Goal: Transaction & Acquisition: Download file/media

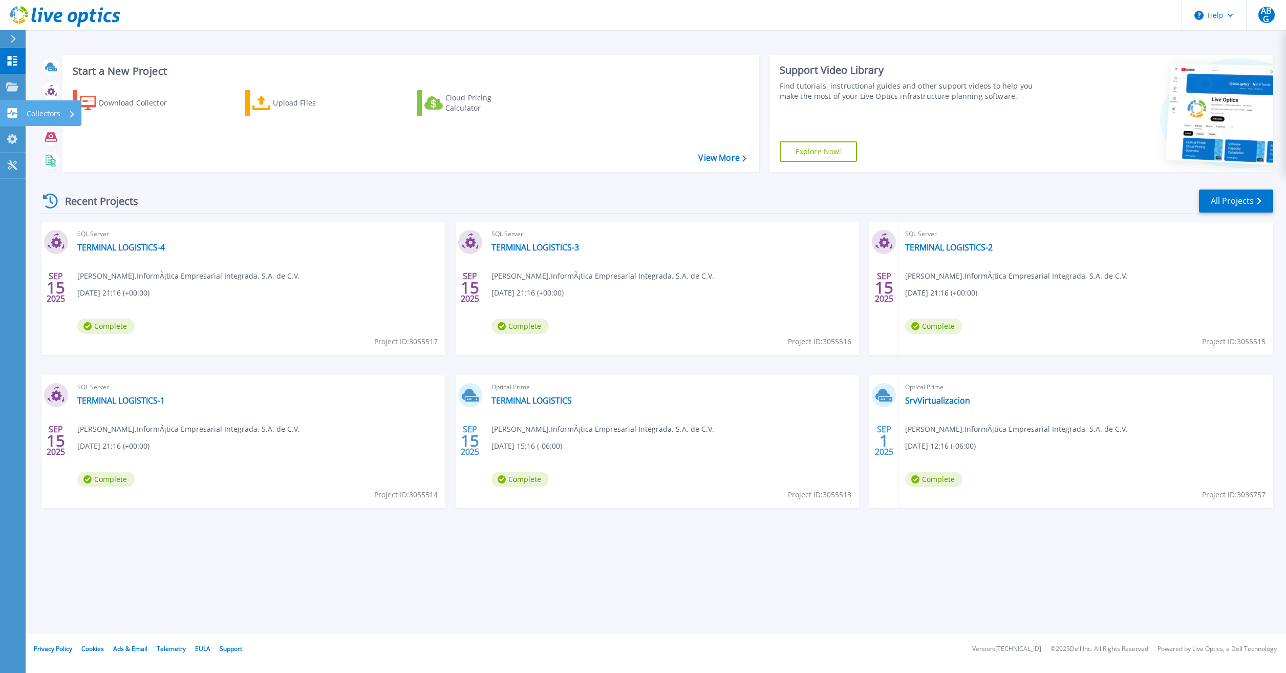
click at [8, 109] on icon at bounding box center [13, 113] width 10 height 10
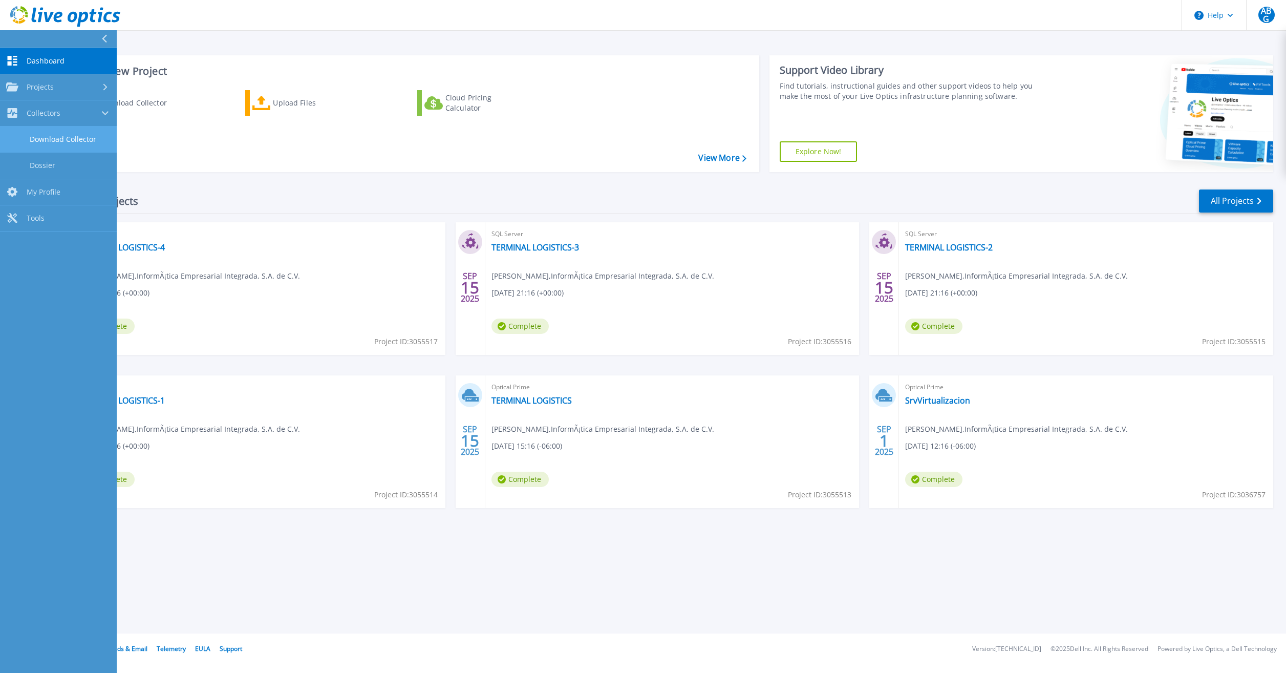
click at [54, 135] on link "Download Collector" at bounding box center [58, 139] width 117 height 26
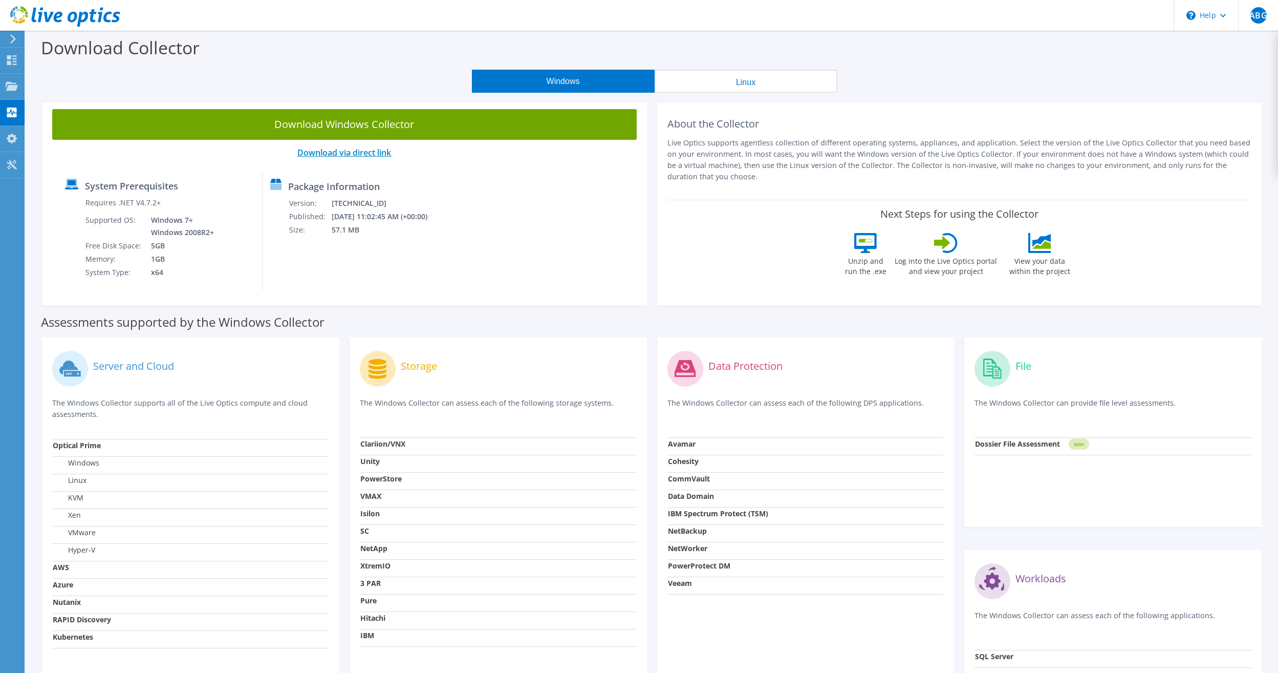
click at [353, 148] on link "Download via direct link" at bounding box center [344, 152] width 94 height 11
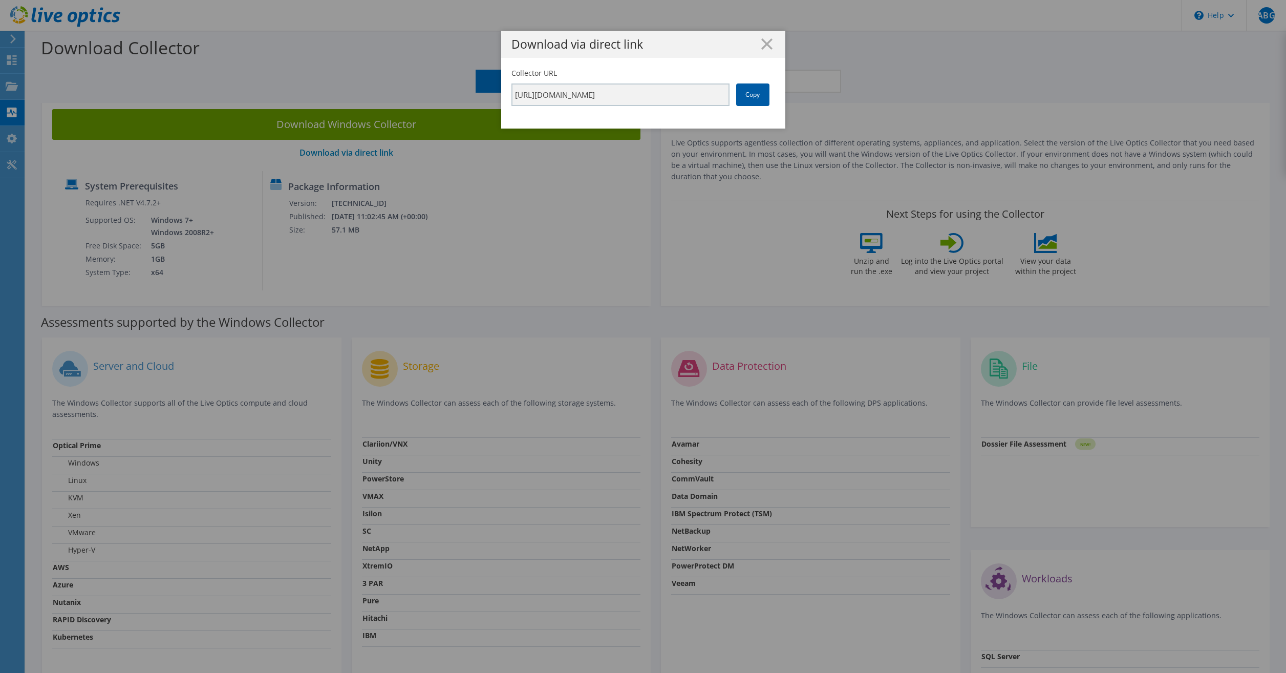
click at [747, 94] on link "Copy" at bounding box center [752, 94] width 33 height 23
click at [761, 38] on icon at bounding box center [766, 43] width 11 height 11
